Goal: Book appointment/travel/reservation

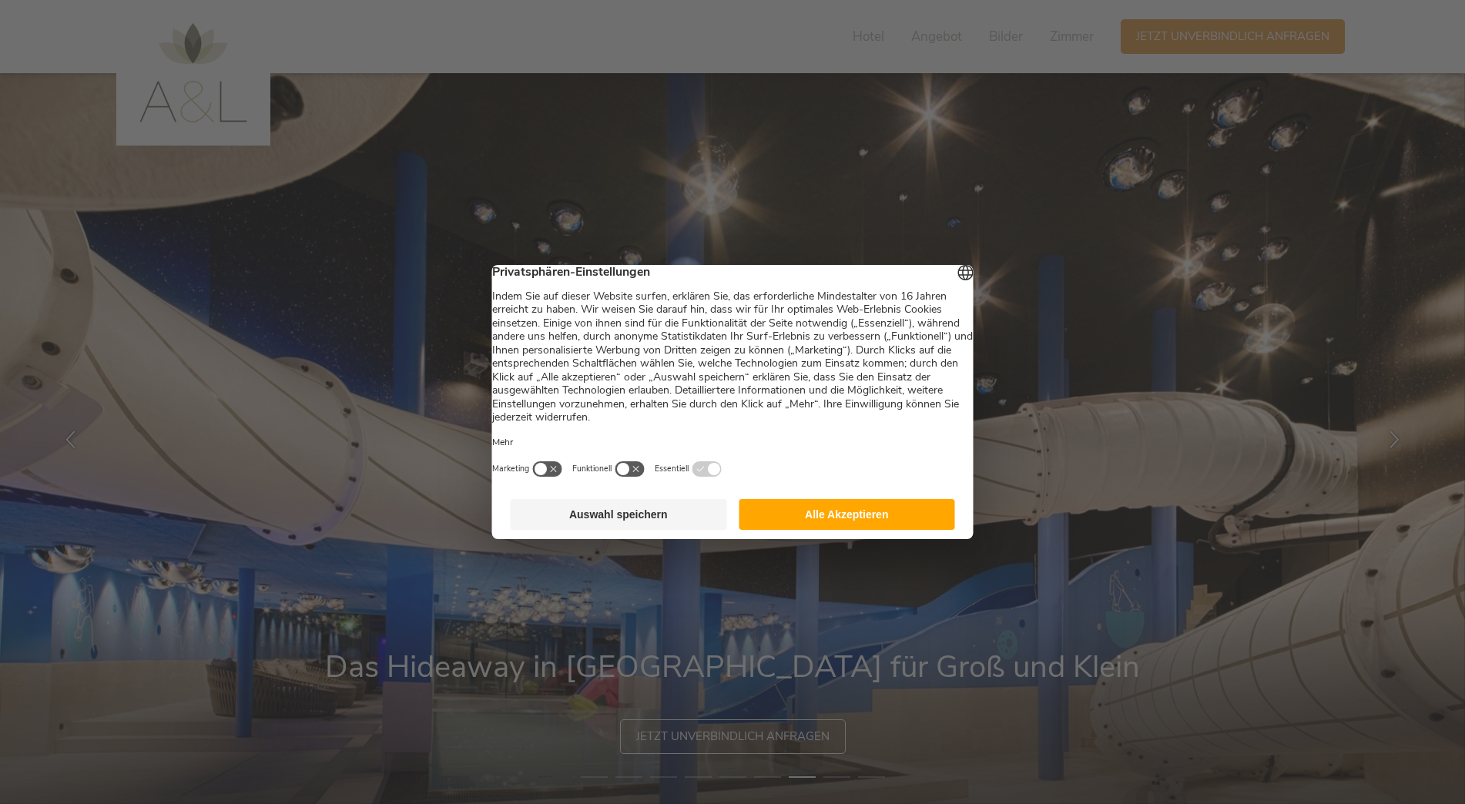
click at [628, 521] on button "Auswahl speichern" at bounding box center [619, 514] width 216 height 31
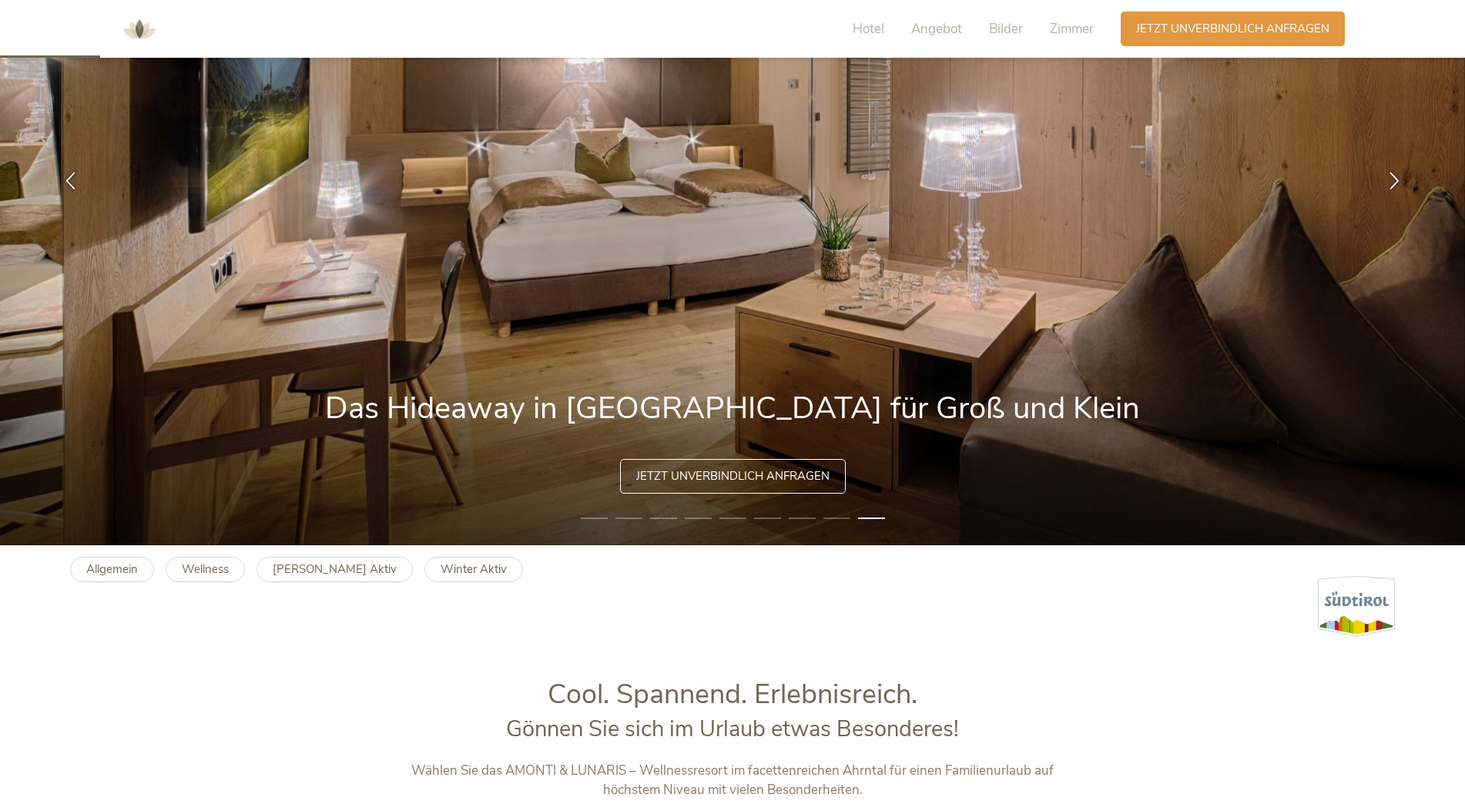
scroll to position [231, 0]
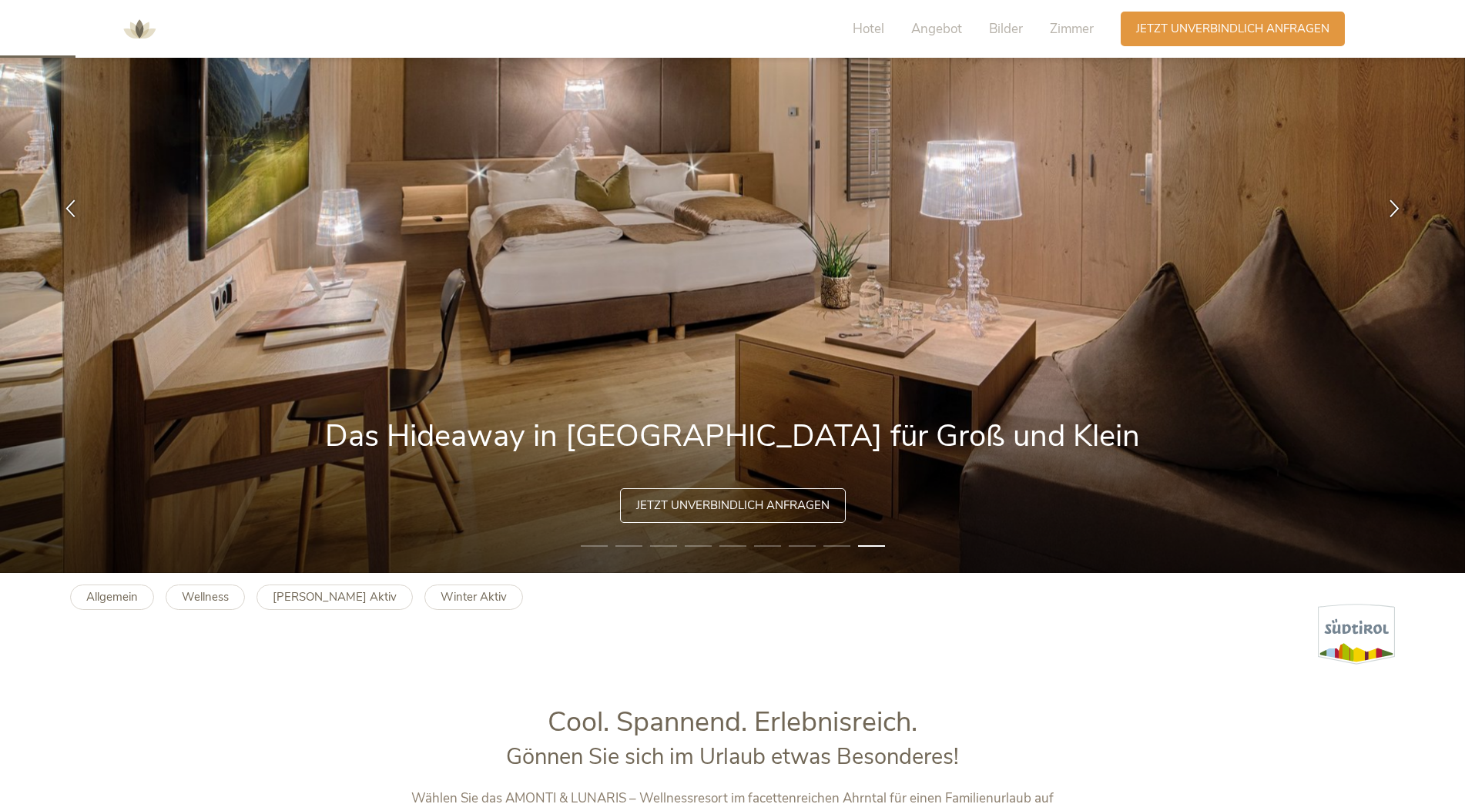
click at [593, 543] on li "1" at bounding box center [594, 545] width 27 height 15
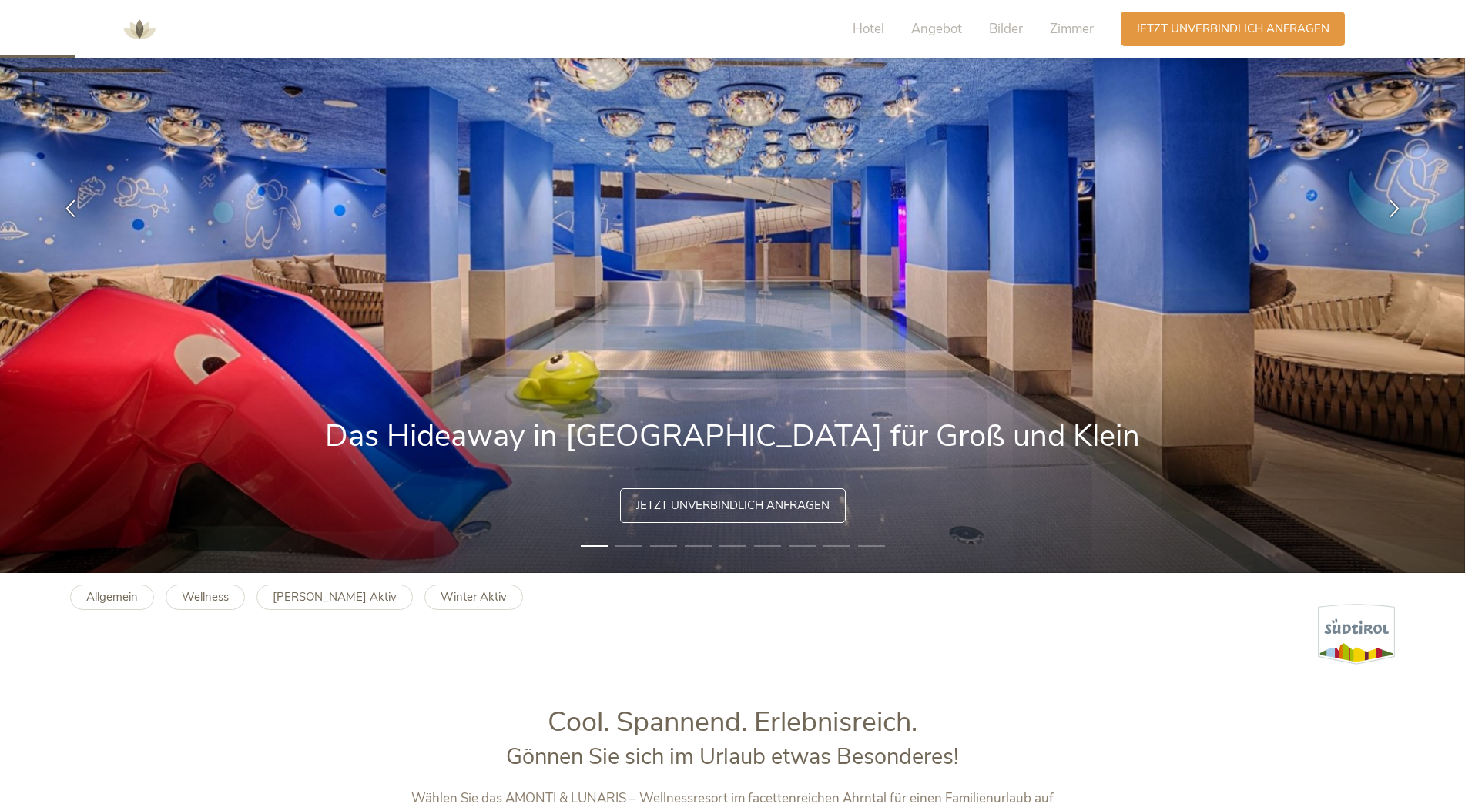
click at [621, 545] on li "2" at bounding box center [628, 545] width 27 height 15
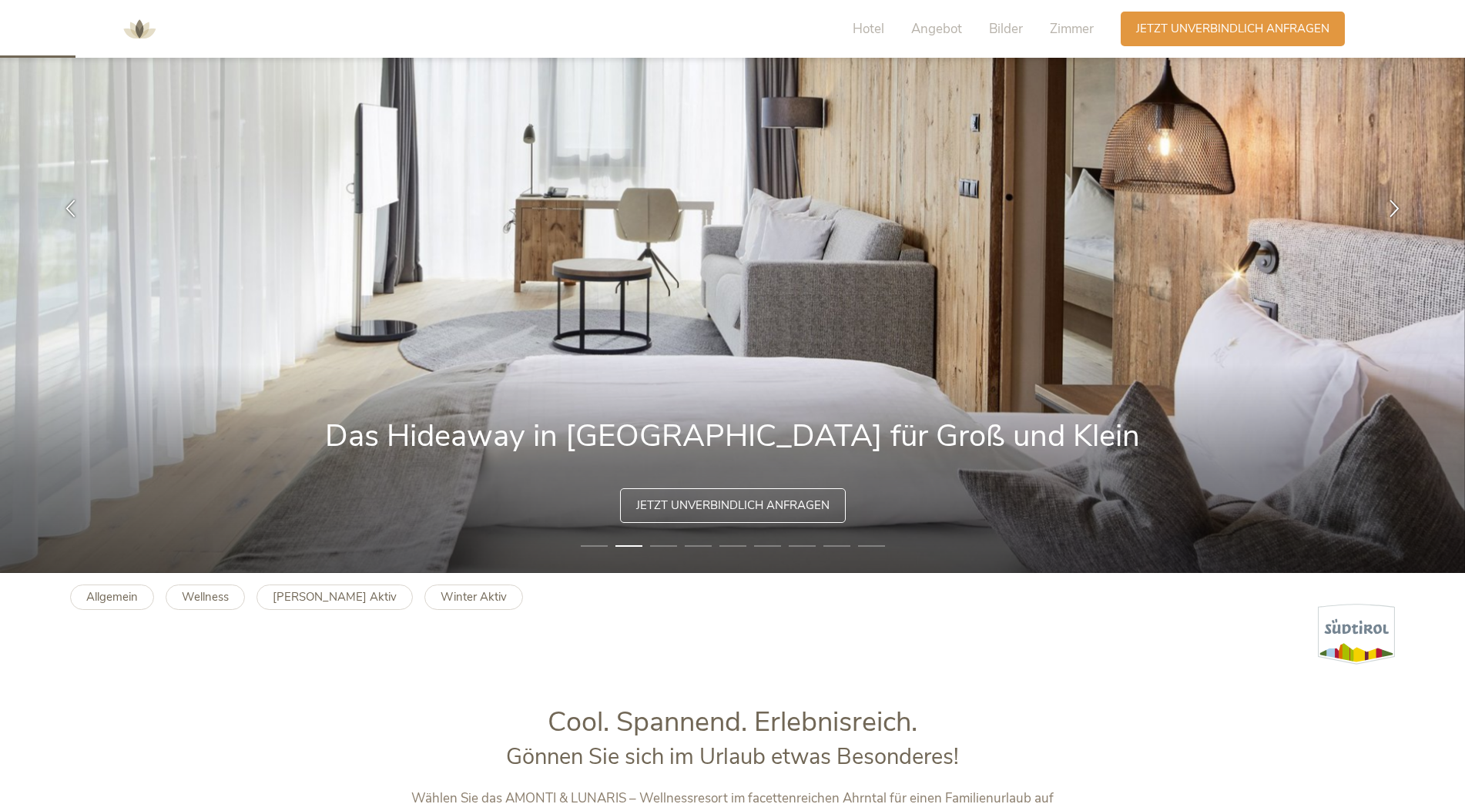
click at [664, 544] on li "3" at bounding box center [663, 545] width 27 height 15
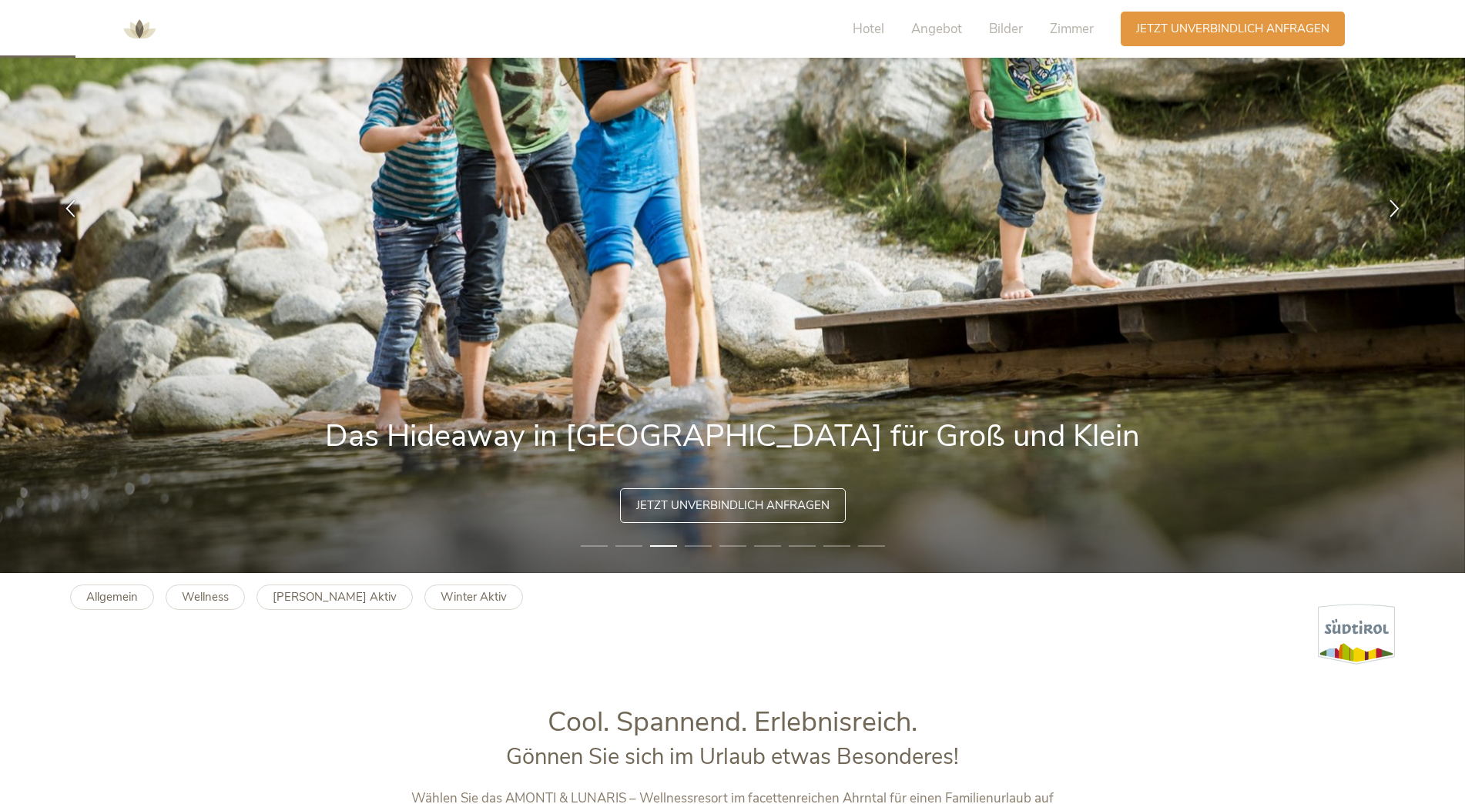
click at [694, 548] on li "4" at bounding box center [698, 545] width 27 height 15
click at [699, 542] on li "4" at bounding box center [698, 545] width 27 height 15
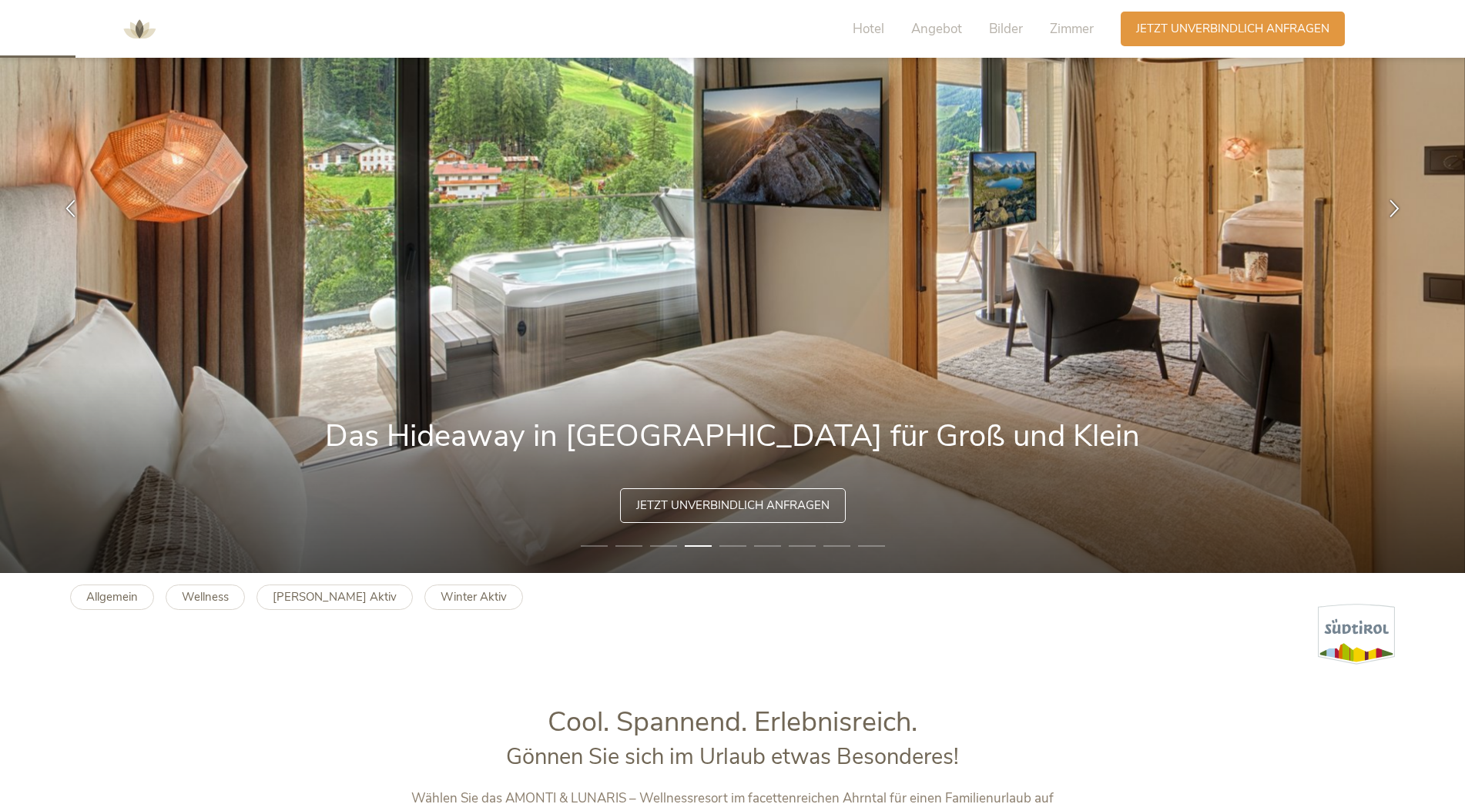
click at [725, 541] on li "5" at bounding box center [732, 545] width 27 height 15
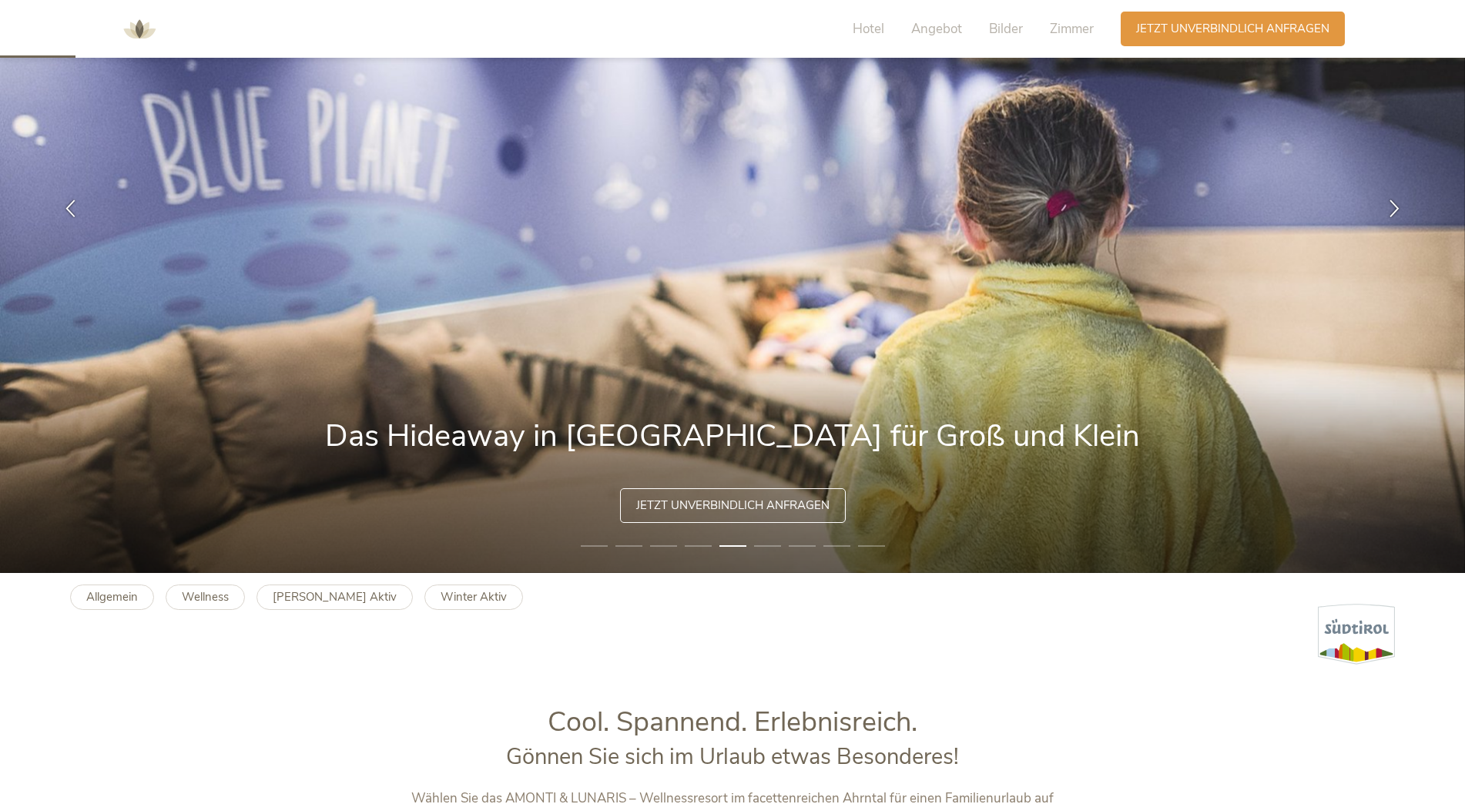
click at [770, 544] on li "6" at bounding box center [767, 545] width 27 height 15
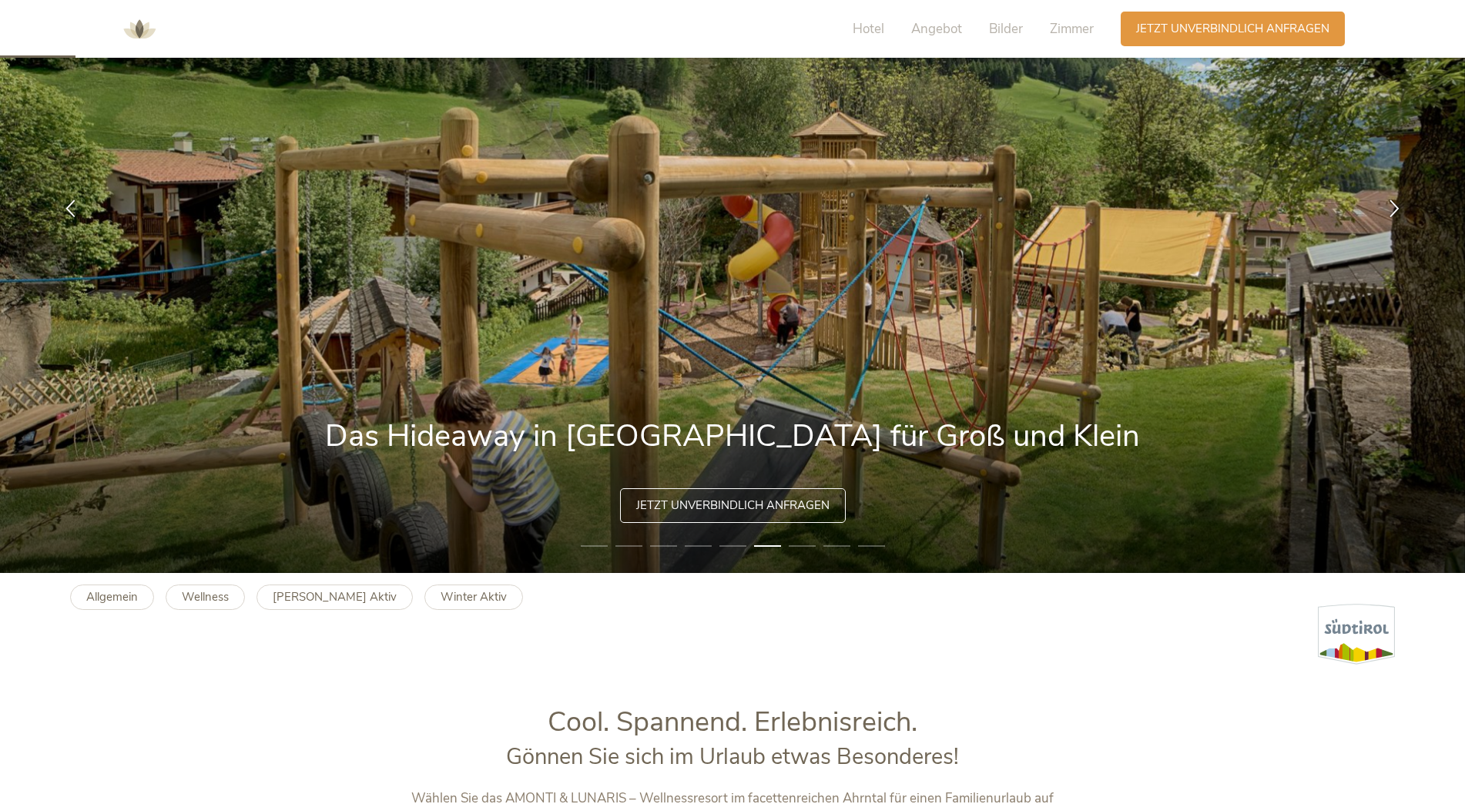
click at [808, 542] on li "7" at bounding box center [802, 545] width 27 height 15
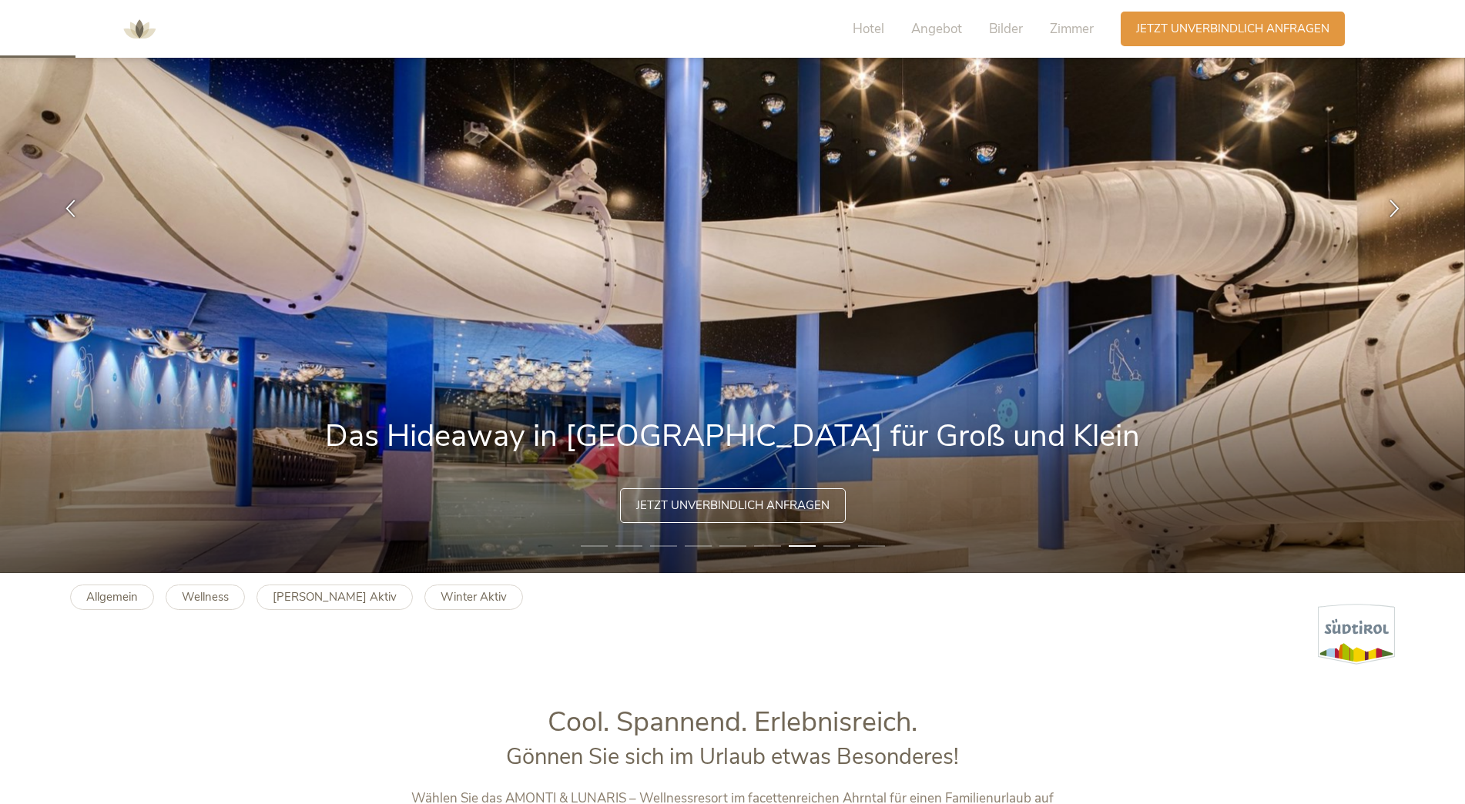
click at [835, 542] on li "8" at bounding box center [836, 545] width 27 height 15
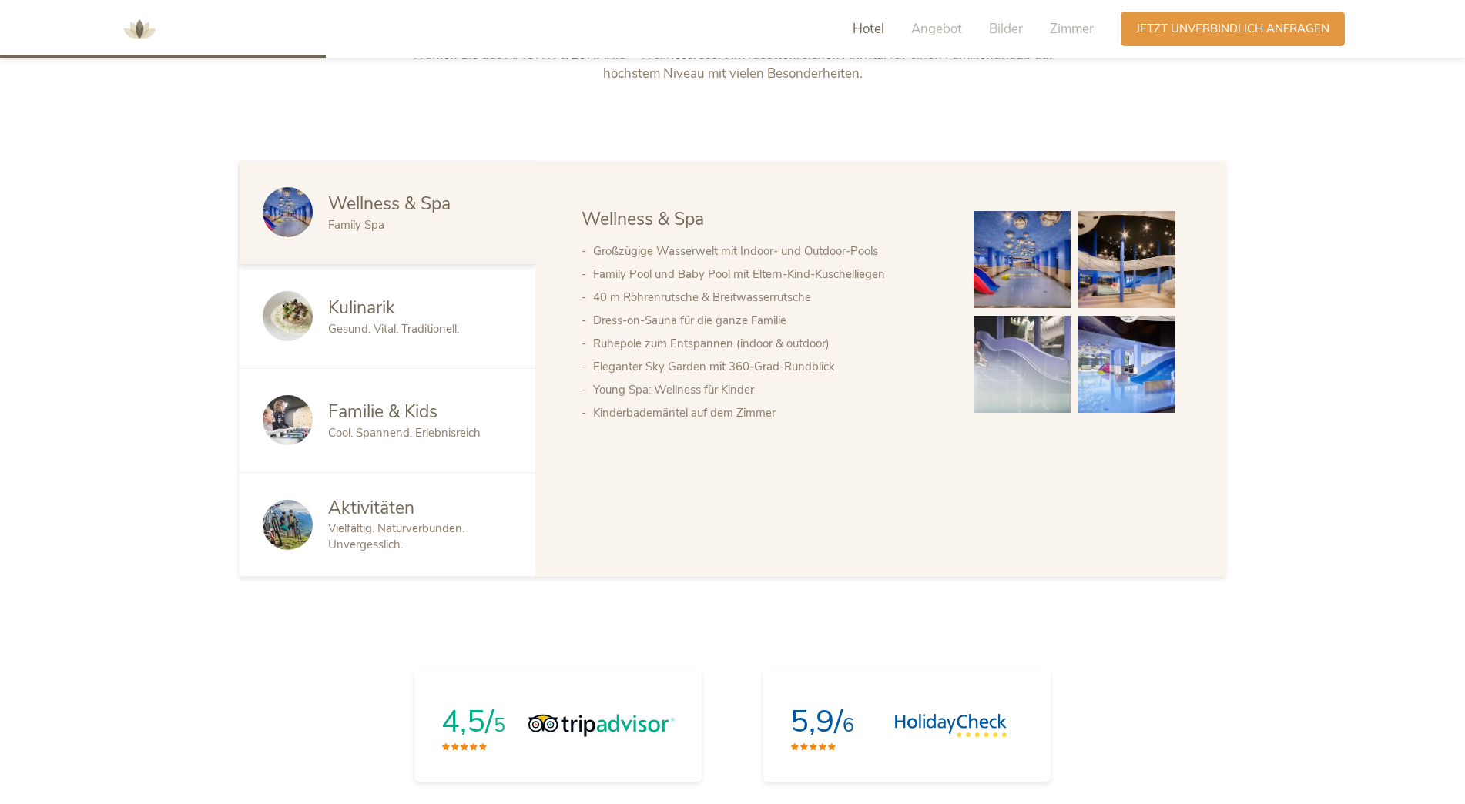
scroll to position [1001, 0]
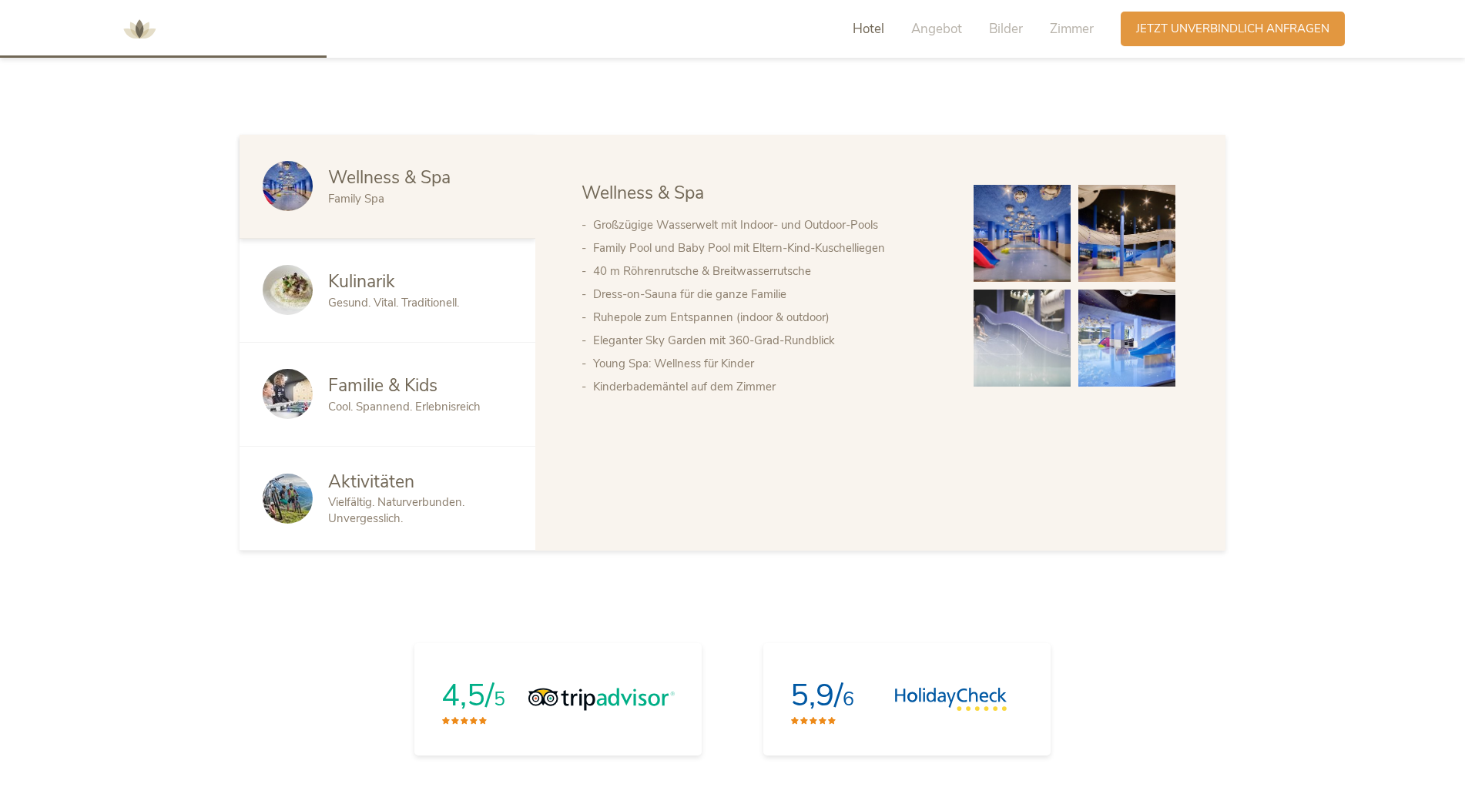
click at [364, 393] on span "Familie & Kids" at bounding box center [382, 386] width 109 height 24
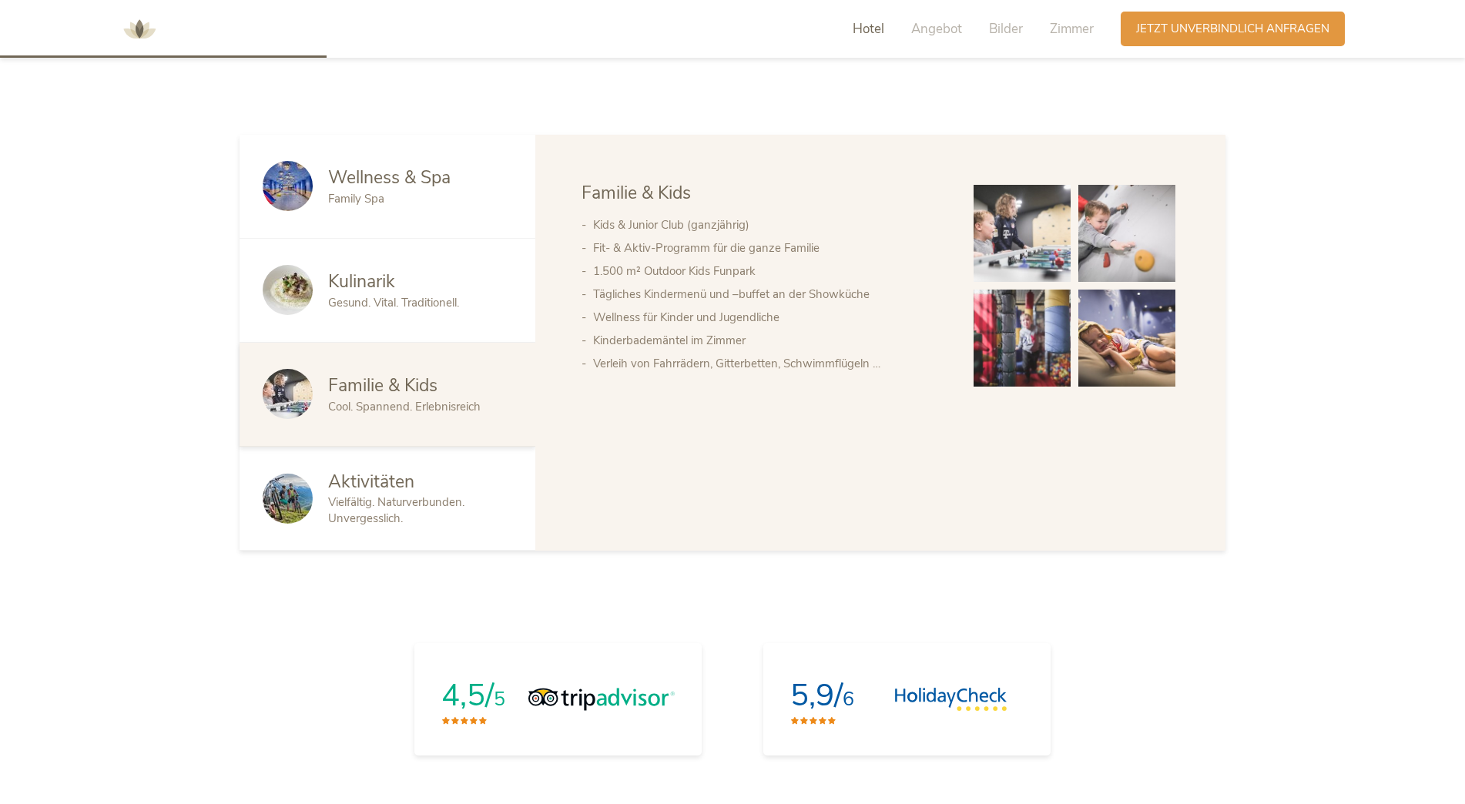
click at [1000, 232] on img at bounding box center [1021, 233] width 97 height 97
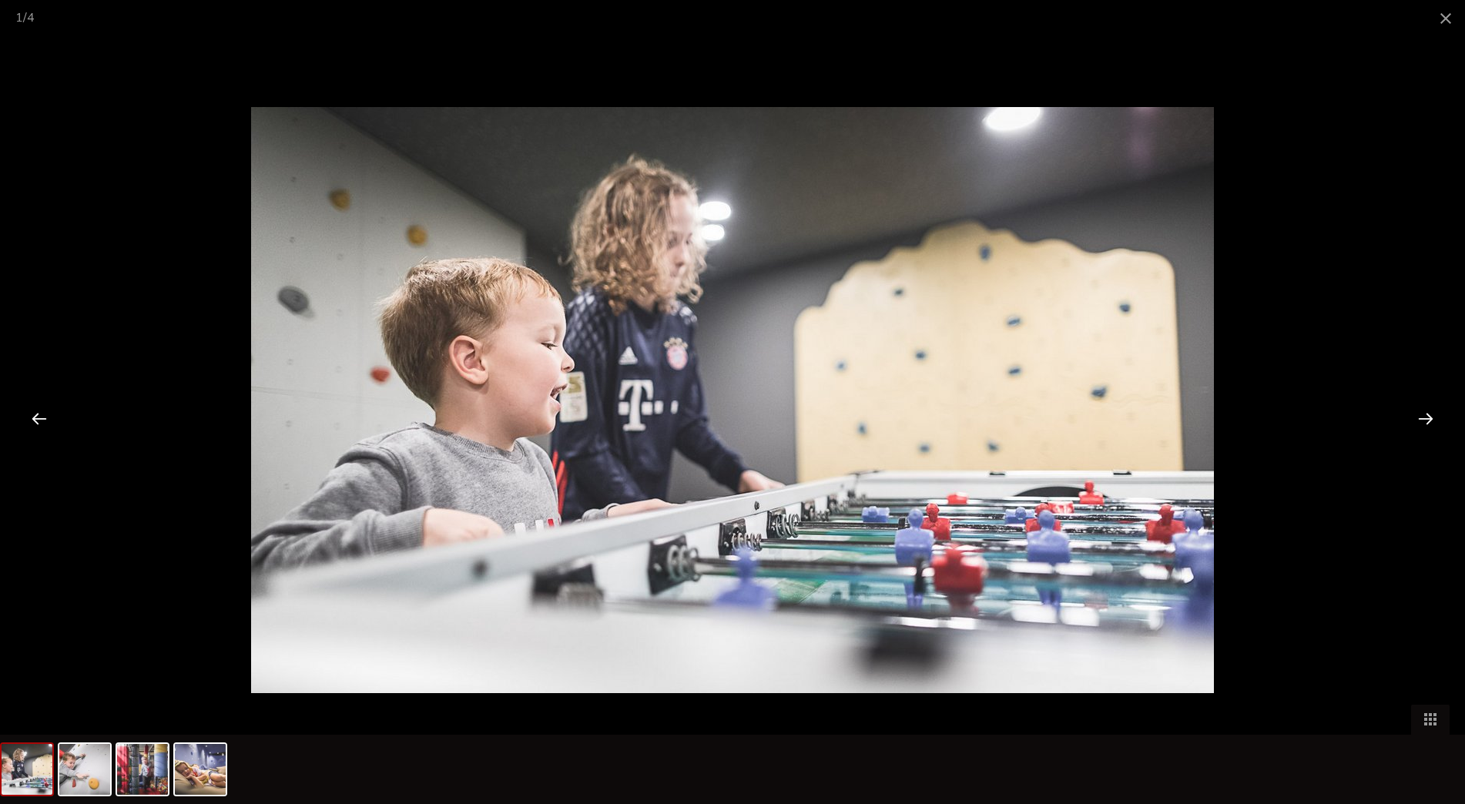
click at [1428, 411] on div at bounding box center [1426, 418] width 48 height 48
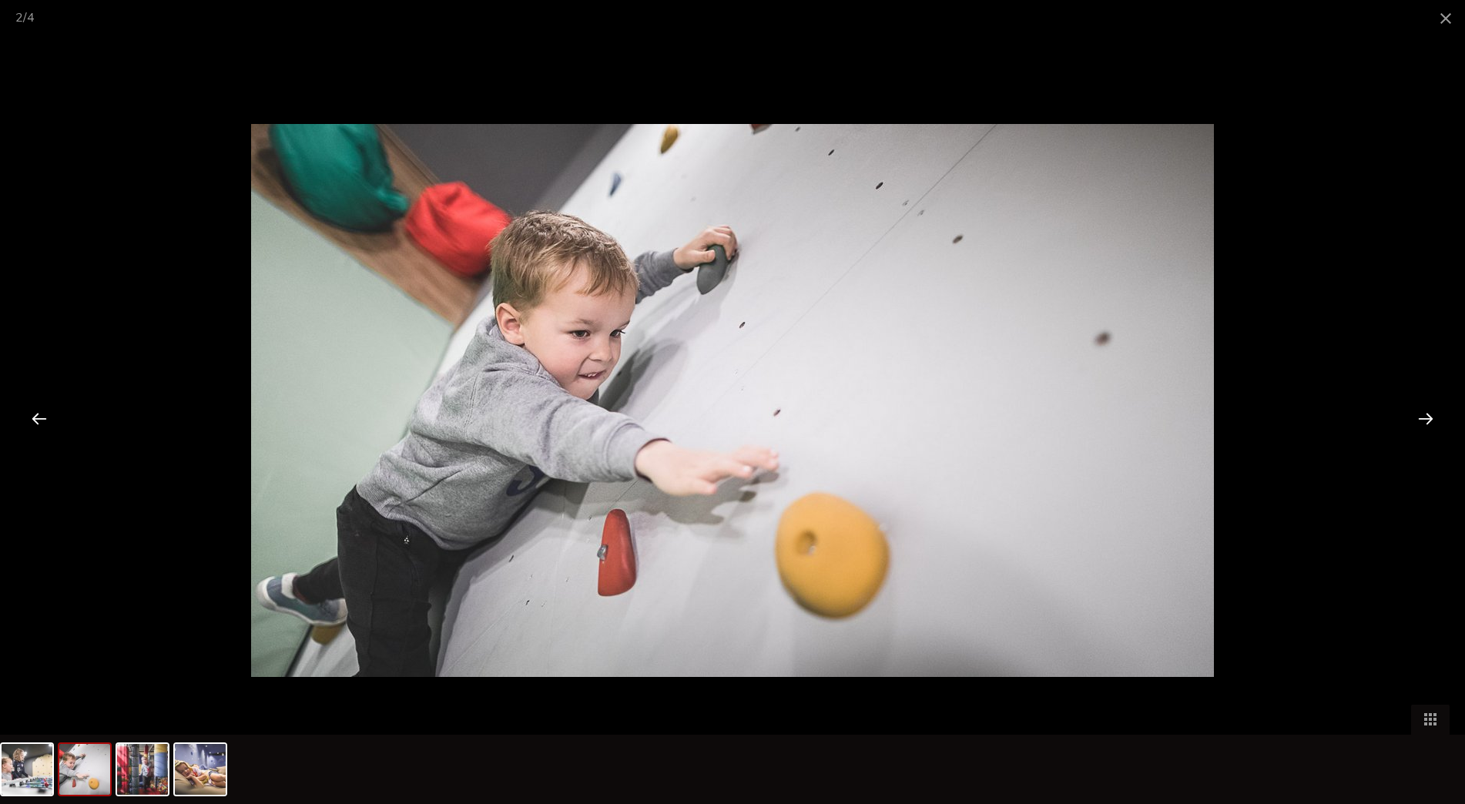
click at [1428, 411] on div at bounding box center [1426, 418] width 48 height 48
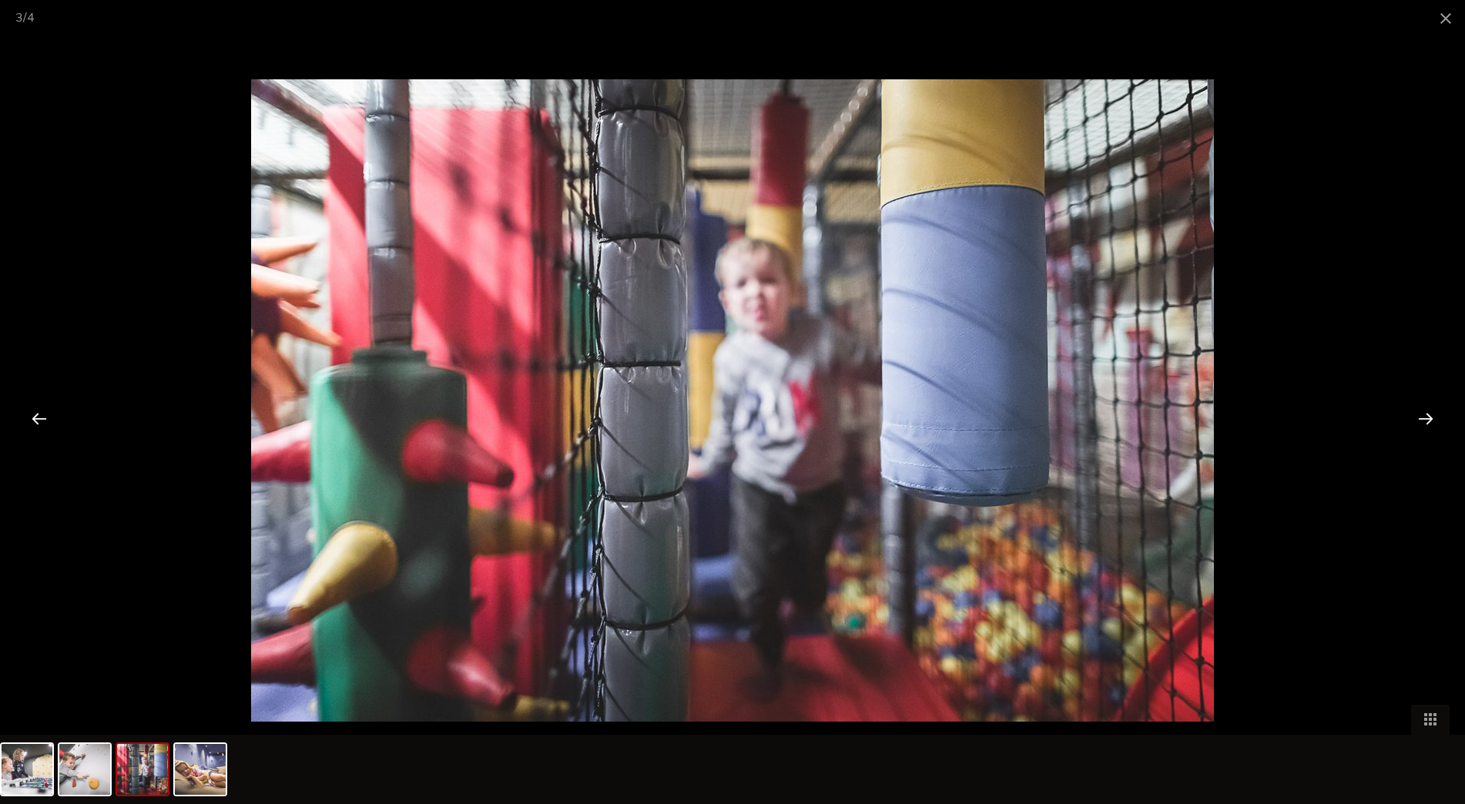
click at [1428, 411] on div at bounding box center [1426, 418] width 48 height 48
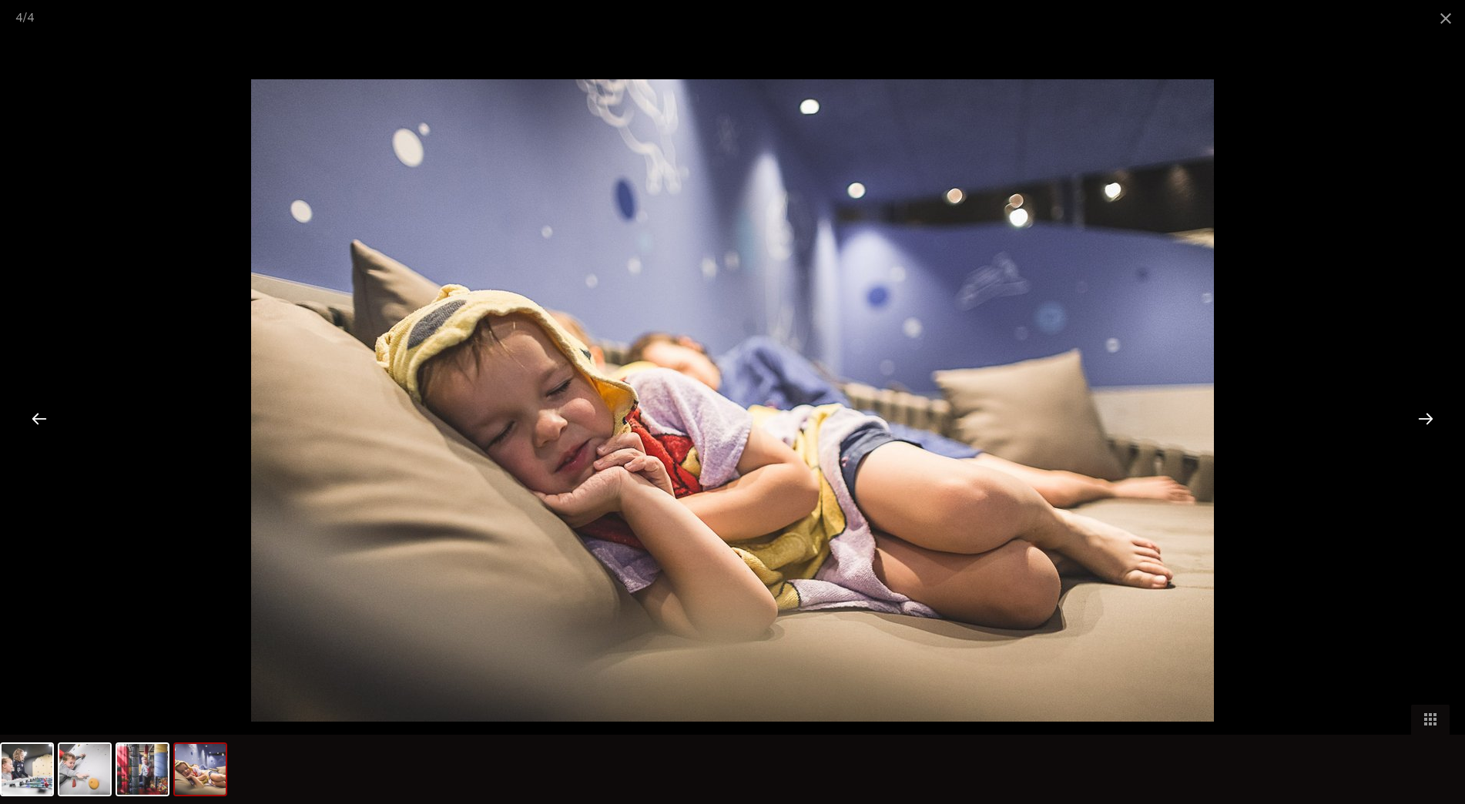
click at [1428, 411] on div at bounding box center [1426, 418] width 48 height 48
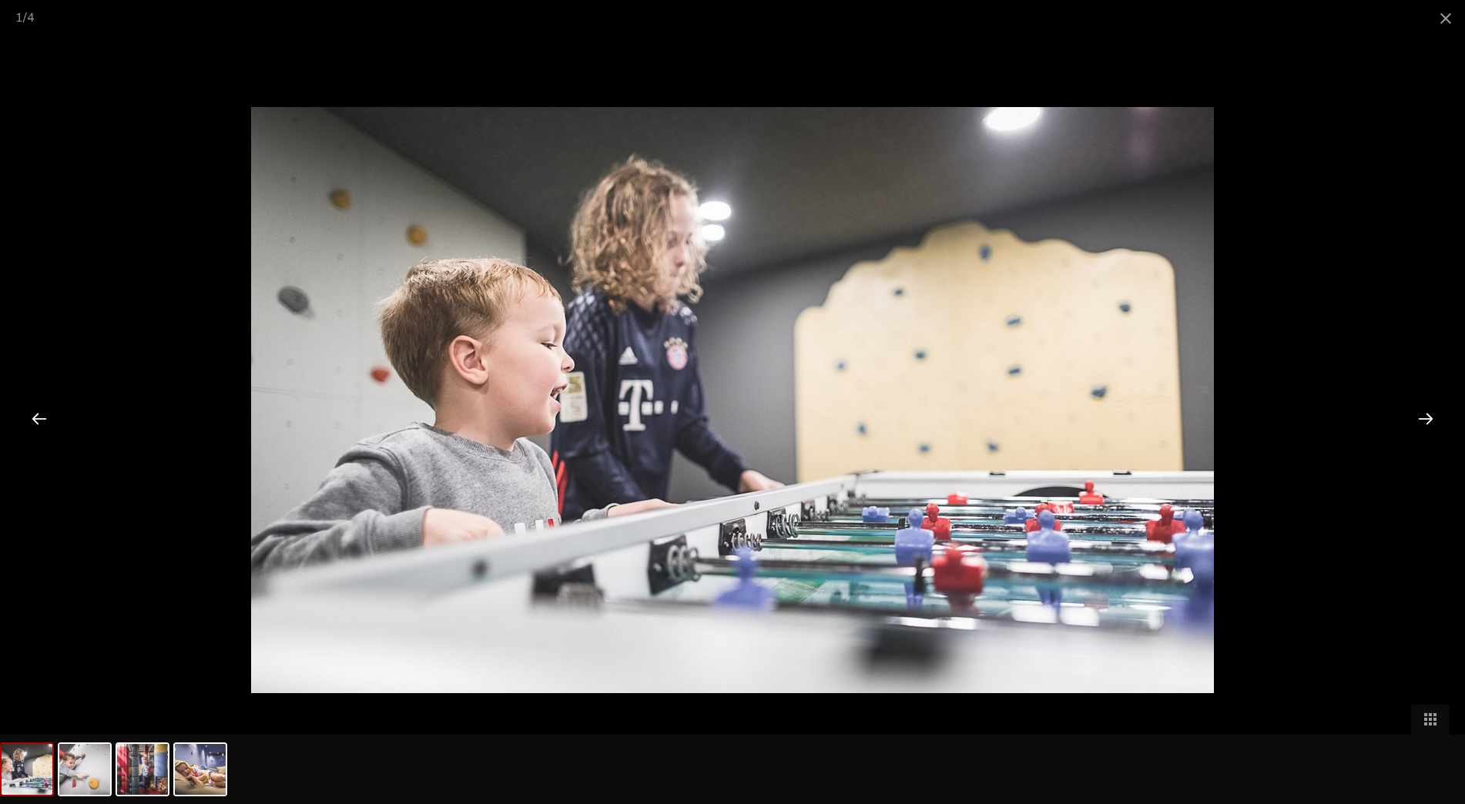
click at [1428, 411] on div at bounding box center [1426, 418] width 48 height 48
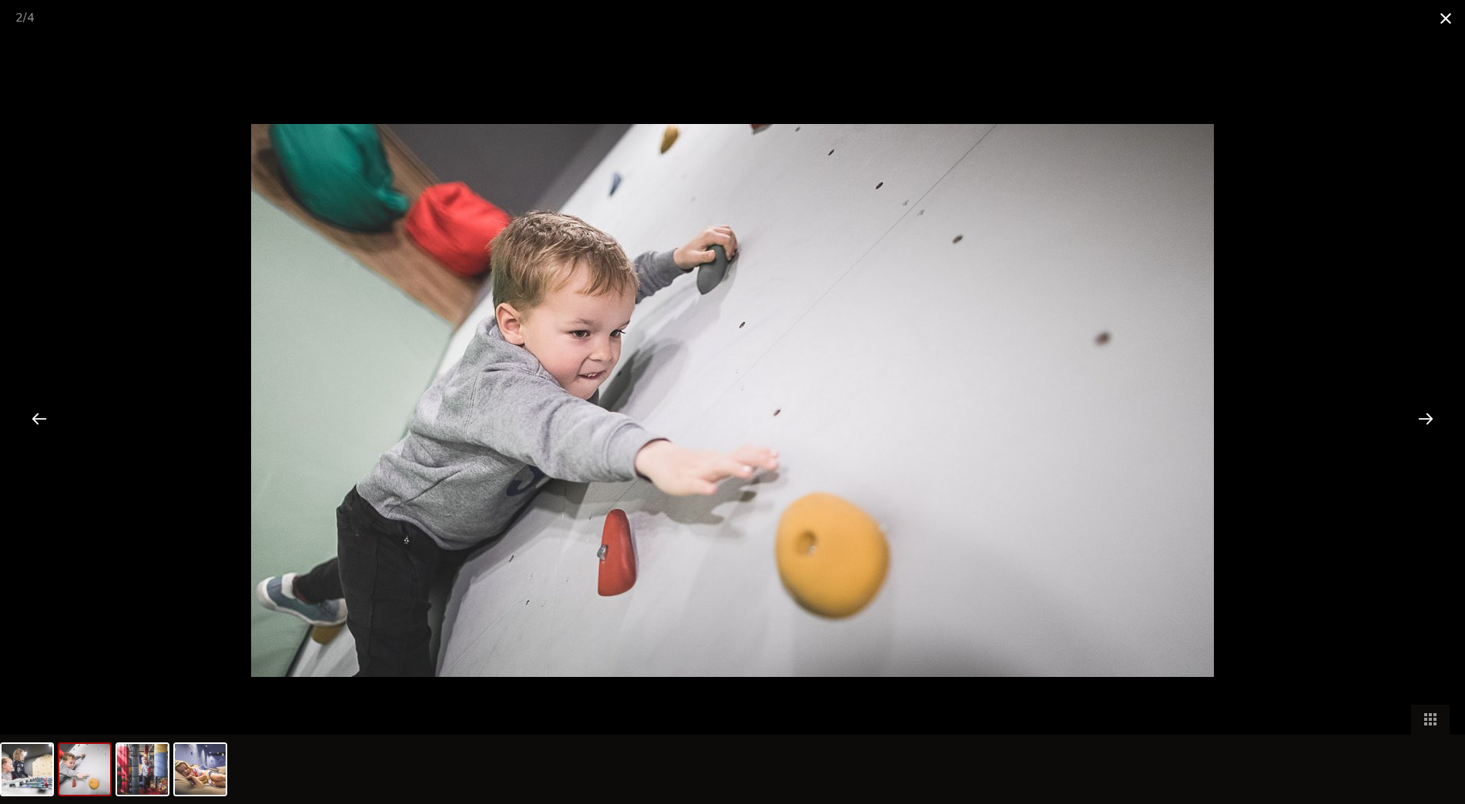
click at [1448, 15] on span at bounding box center [1445, 18] width 39 height 36
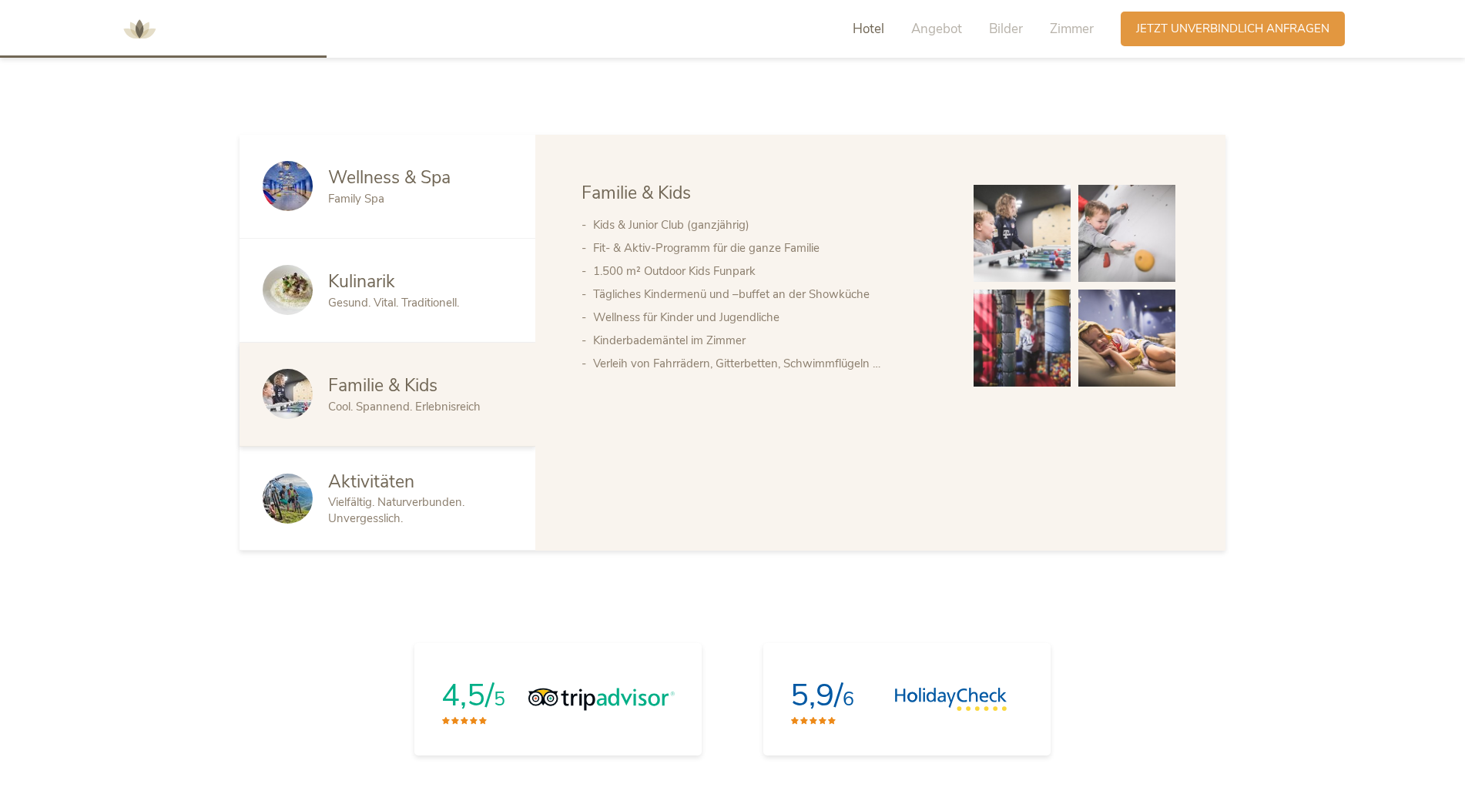
click at [391, 473] on span "Aktivitäten" at bounding box center [371, 482] width 86 height 24
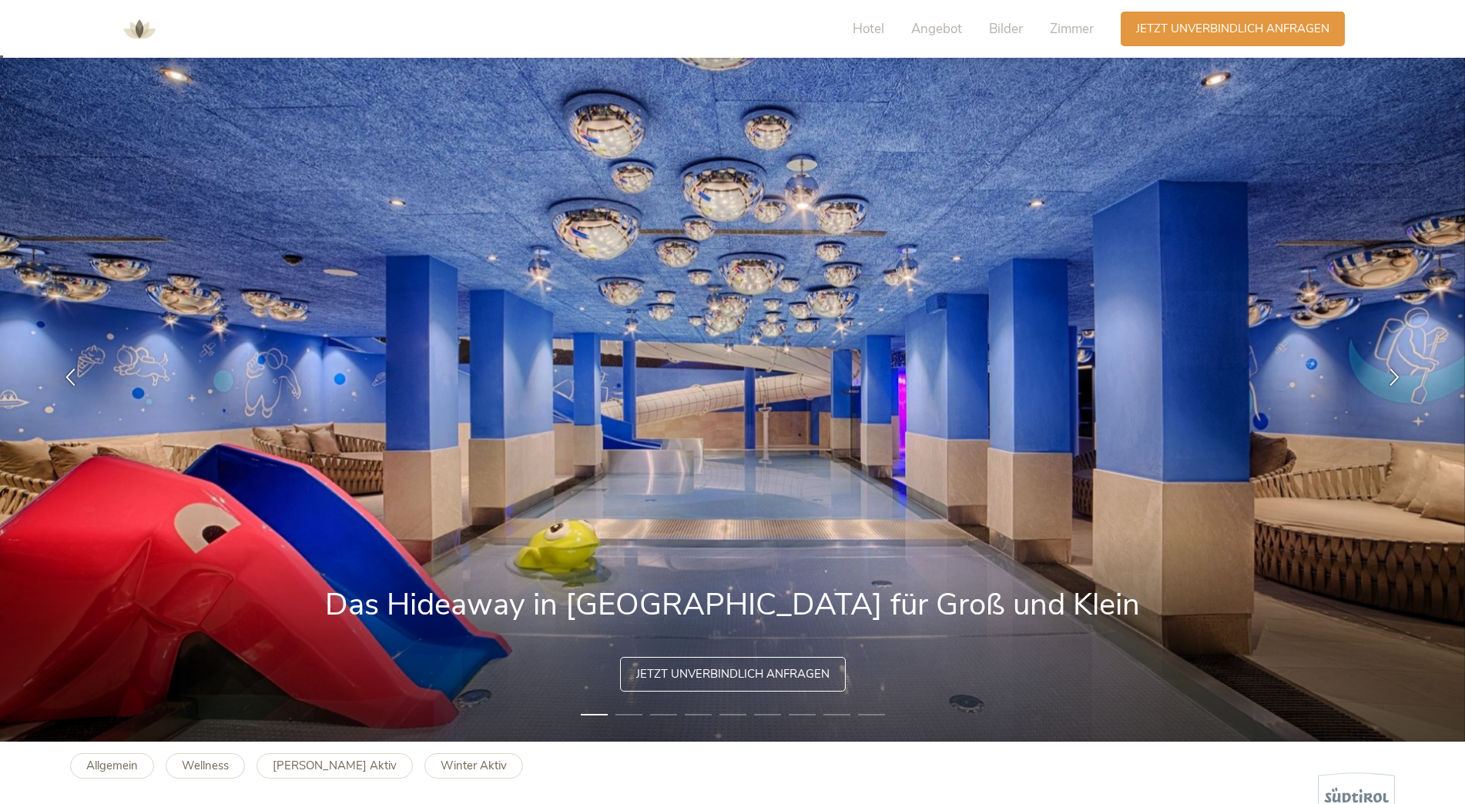
scroll to position [0, 0]
